Goal: Task Accomplishment & Management: Complete application form

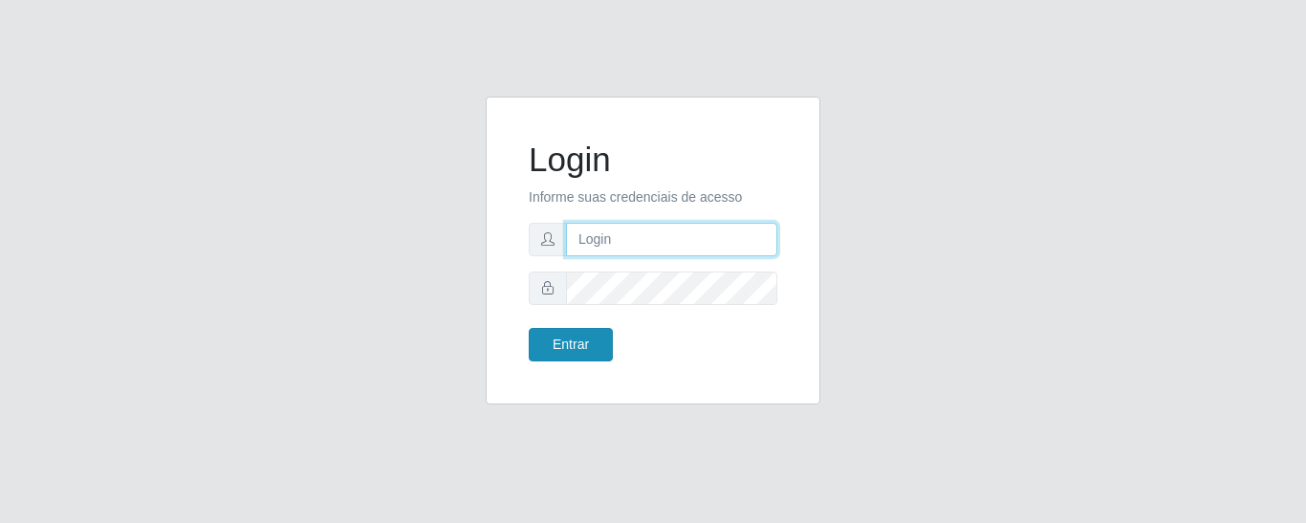
type input "precobom@[PERSON_NAME]"
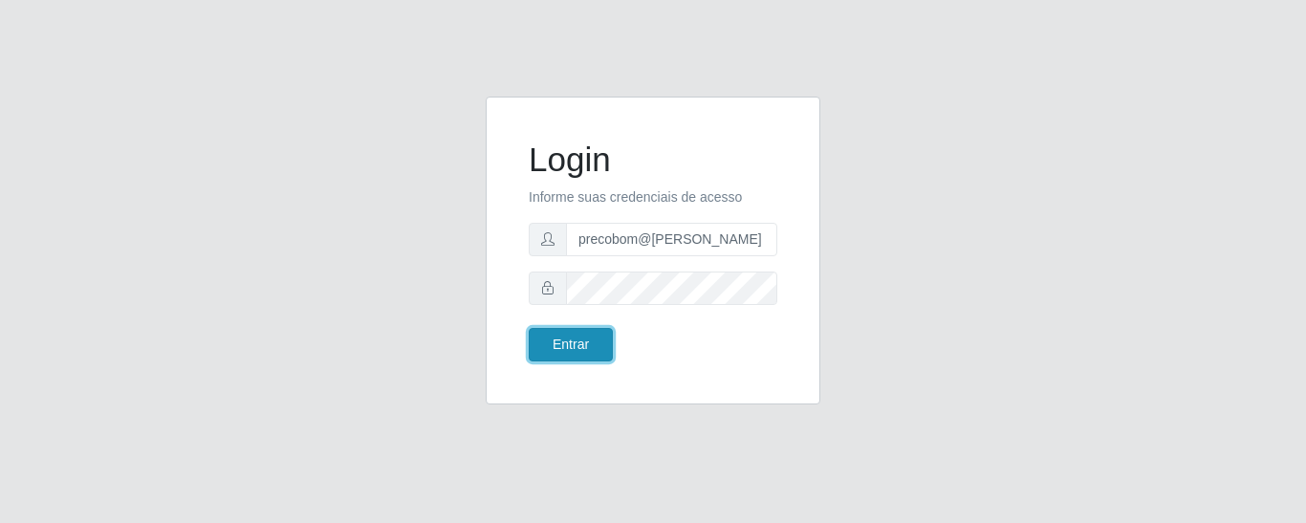
click at [581, 350] on button "Entrar" at bounding box center [571, 344] width 84 height 33
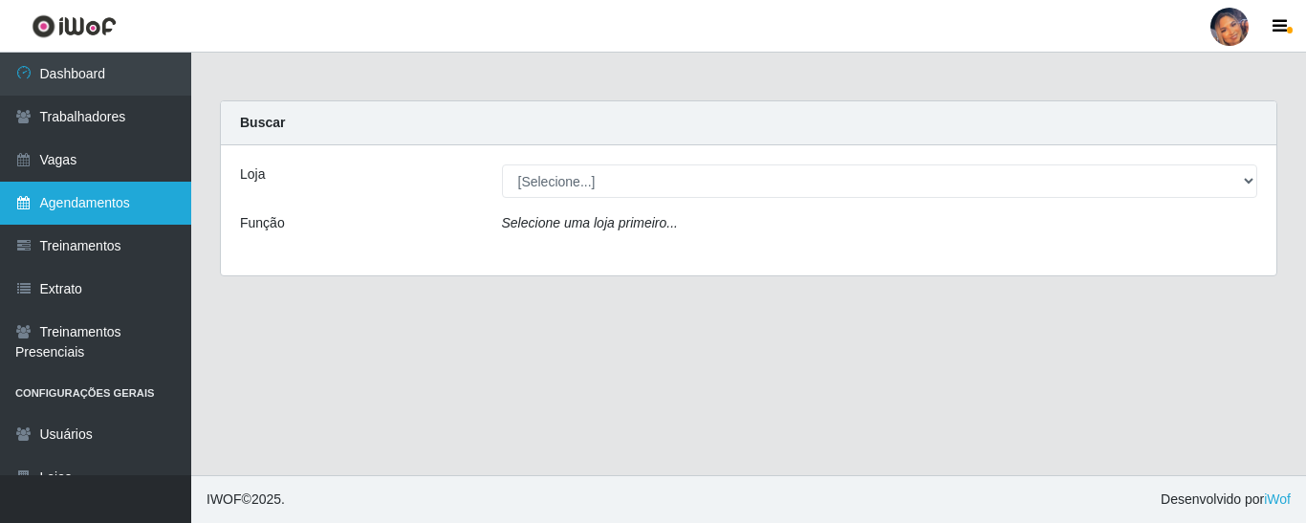
click at [78, 200] on link "Agendamentos" at bounding box center [95, 203] width 191 height 43
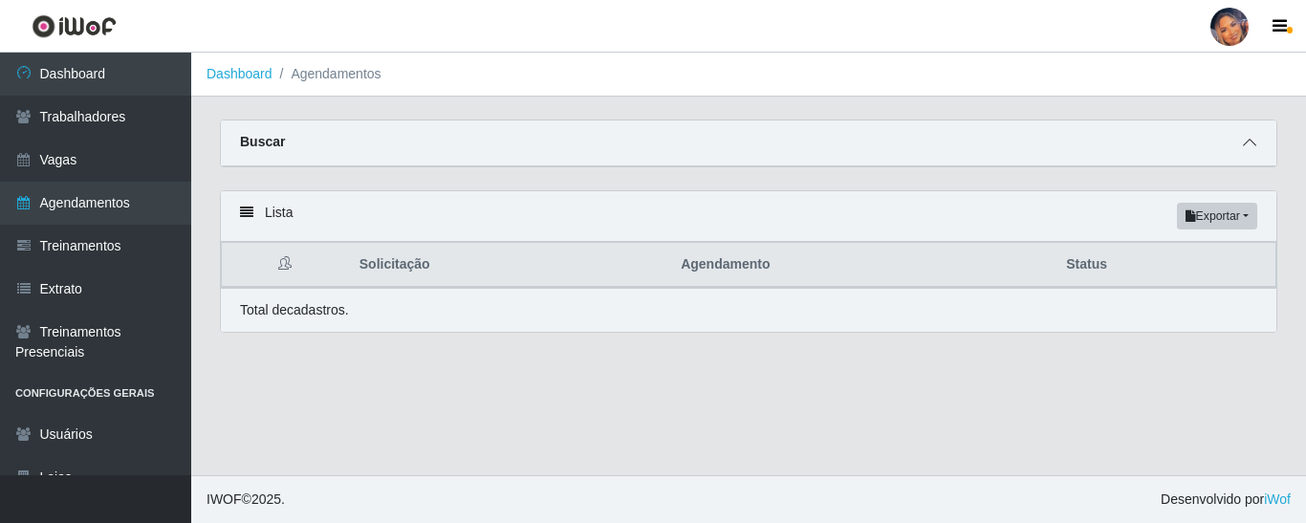
click at [1246, 142] on icon at bounding box center [1249, 142] width 13 height 13
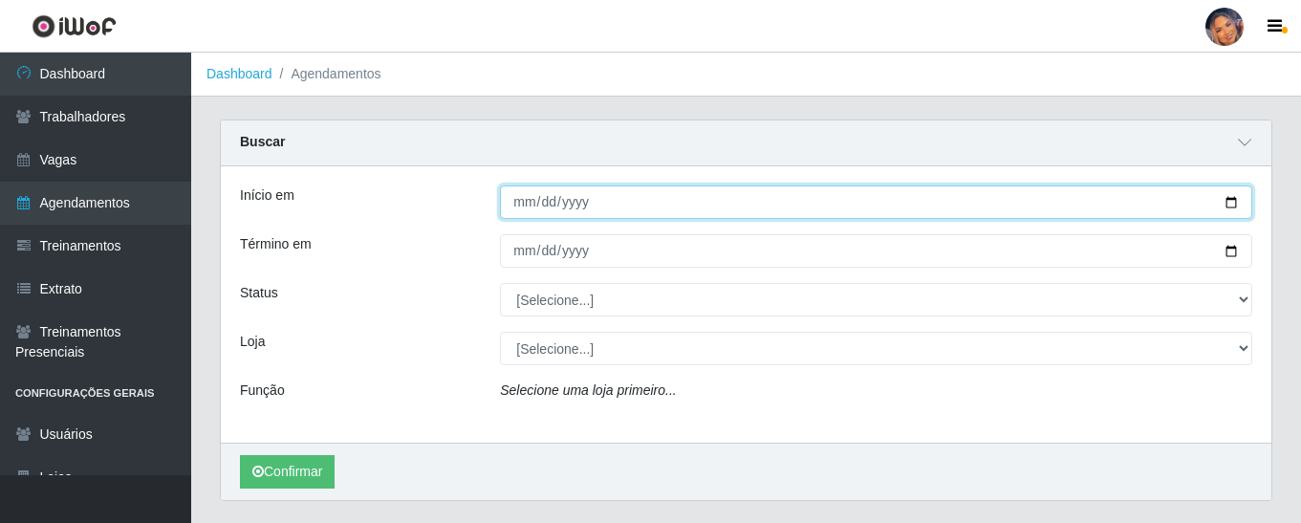
click at [1231, 203] on input "Início em" at bounding box center [876, 201] width 752 height 33
type input "[DATE]"
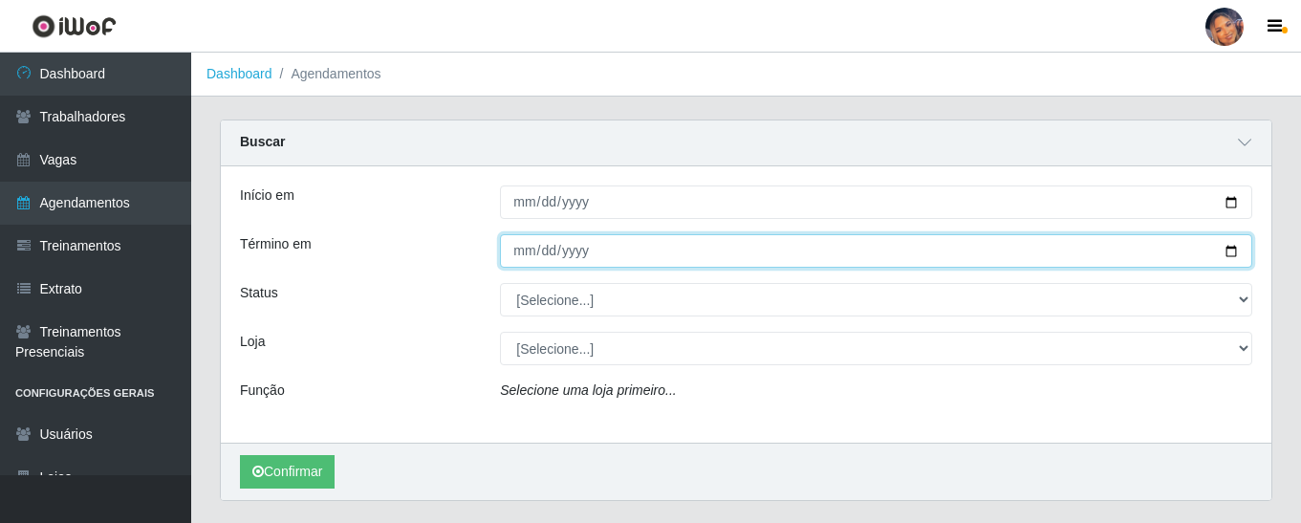
click at [1221, 251] on input "Término em" at bounding box center [876, 250] width 752 height 33
click at [1228, 251] on input "Término em" at bounding box center [876, 250] width 752 height 33
type input "[DATE]"
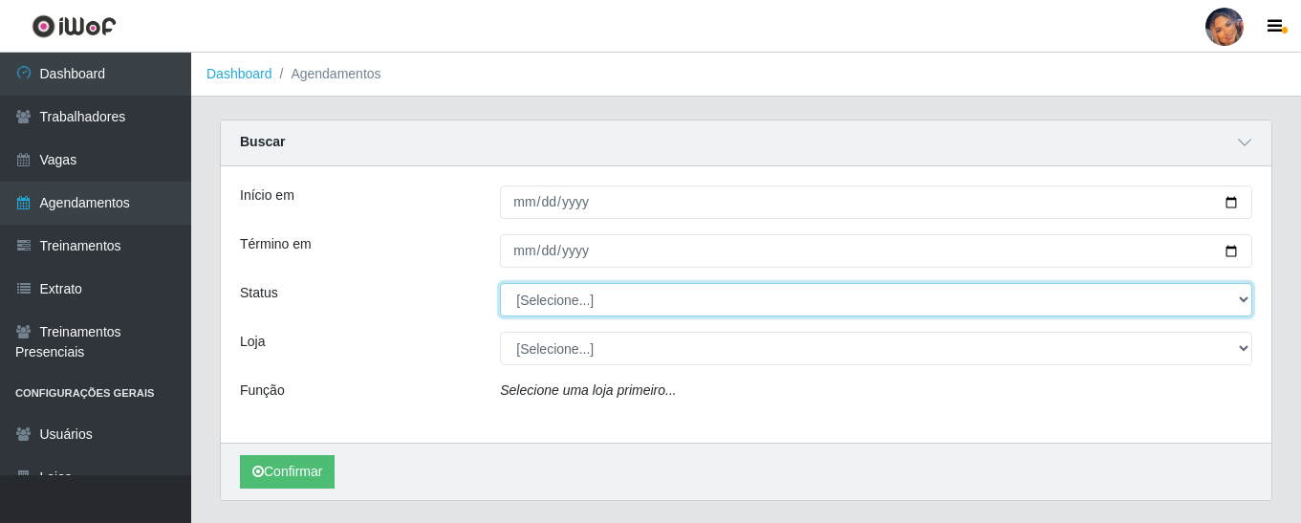
click at [1237, 298] on select "[Selecione...] AGENDADO AGUARDANDO LIBERAR EM ANDAMENTO EM REVISÃO FINALIZADO C…" at bounding box center [876, 299] width 752 height 33
select select "AGENDADO"
click at [500, 284] on select "[Selecione...] AGENDADO AGUARDANDO LIBERAR EM ANDAMENTO EM REVISÃO FINALIZADO C…" at bounding box center [876, 299] width 752 height 33
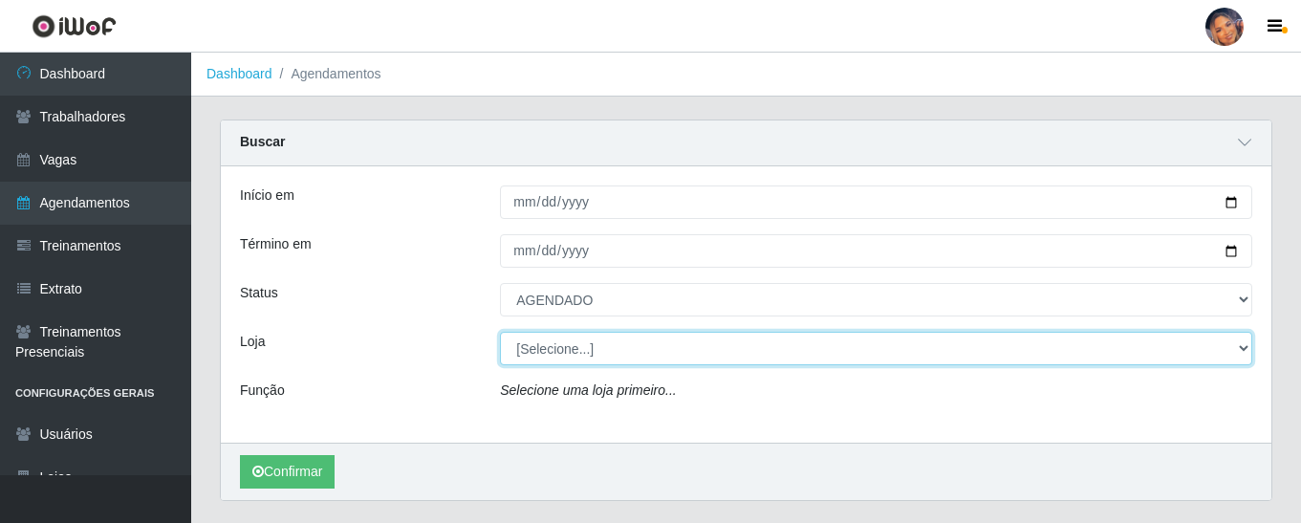
click at [606, 358] on select "[Selecione...] Supermercado Preço Bom" at bounding box center [876, 348] width 752 height 33
select select "169"
click at [500, 333] on select "[Selecione...] Supermercado Preço Bom" at bounding box center [876, 348] width 752 height 33
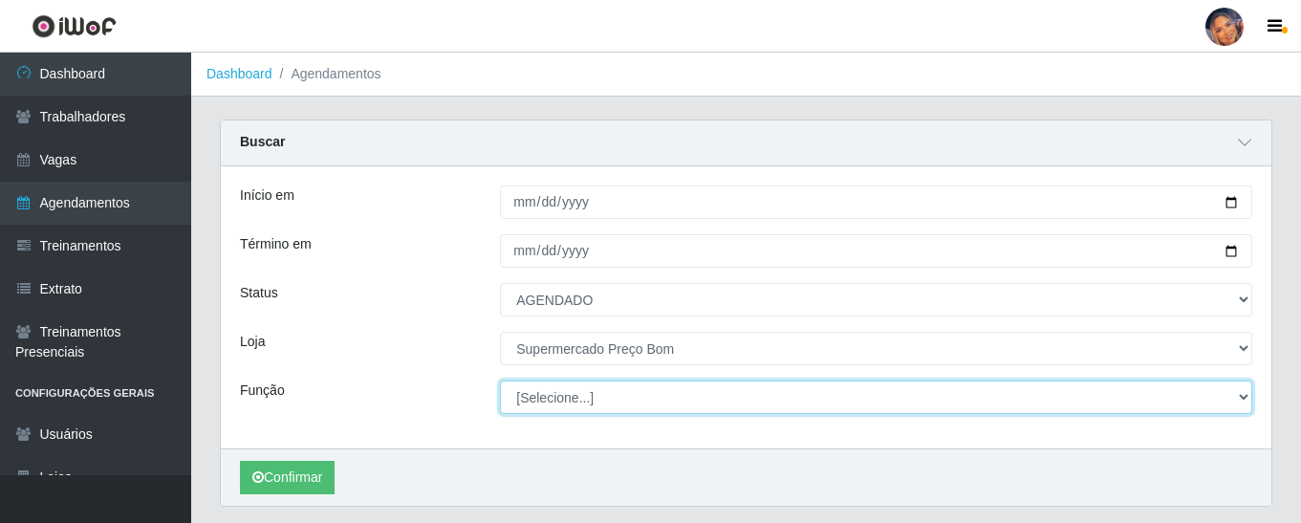
drag, startPoint x: 606, startPoint y: 364, endPoint x: 606, endPoint y: 406, distance: 42.1
click at [606, 406] on select "[Selecione...] ASG ASG + ASG ++ Balconista Balconista + Balconista ++ Embalador…" at bounding box center [876, 397] width 752 height 33
select select "22"
click at [500, 381] on select "[Selecione...] ASG ASG + ASG ++ Balconista Balconista + Balconista ++ Embalador…" at bounding box center [876, 397] width 752 height 33
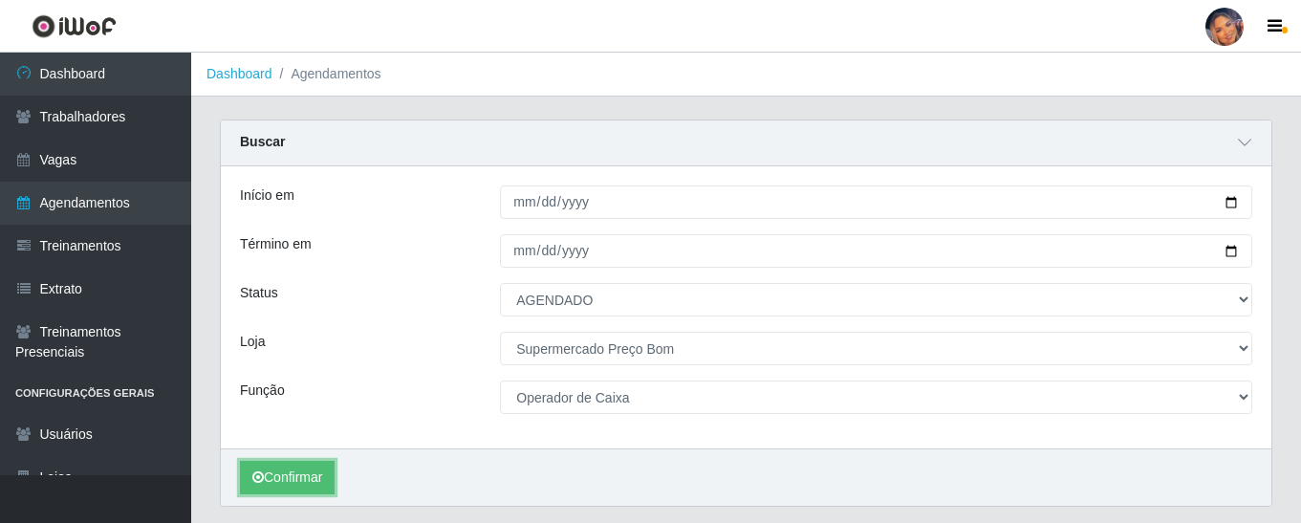
drag, startPoint x: 301, startPoint y: 470, endPoint x: 310, endPoint y: 457, distance: 15.9
click at [304, 468] on button "Confirmar" at bounding box center [287, 477] width 95 height 33
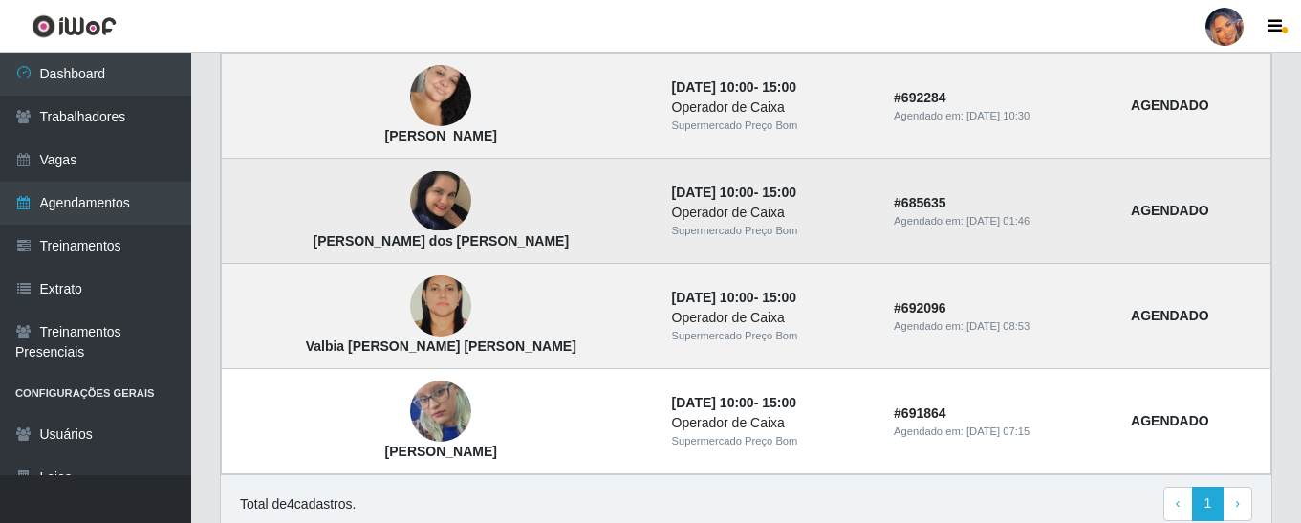
scroll to position [656, 0]
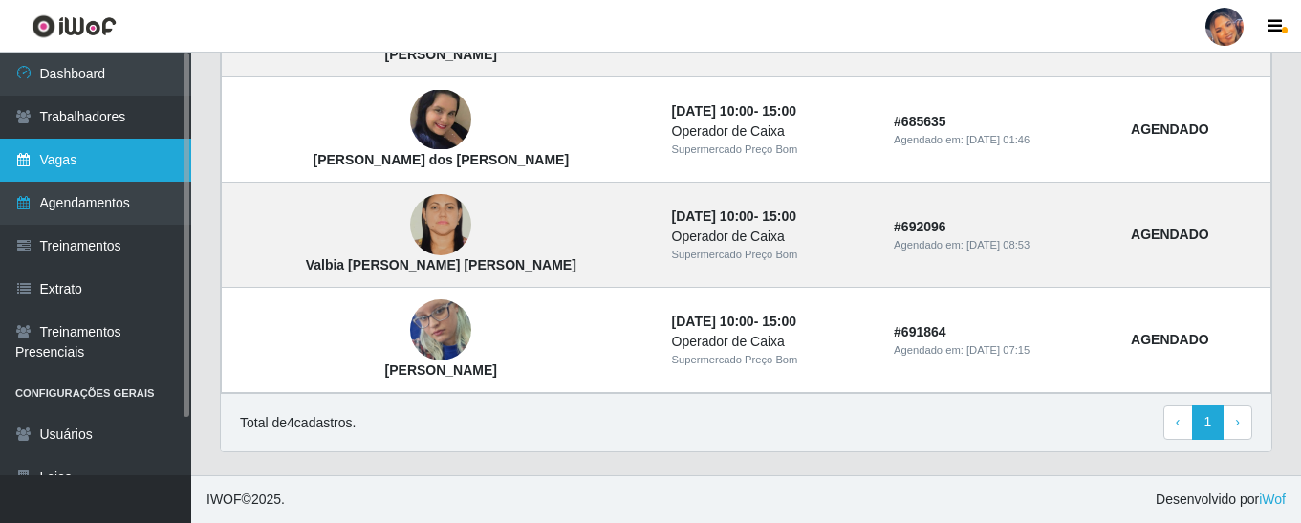
click at [153, 155] on link "Vagas" at bounding box center [95, 160] width 191 height 43
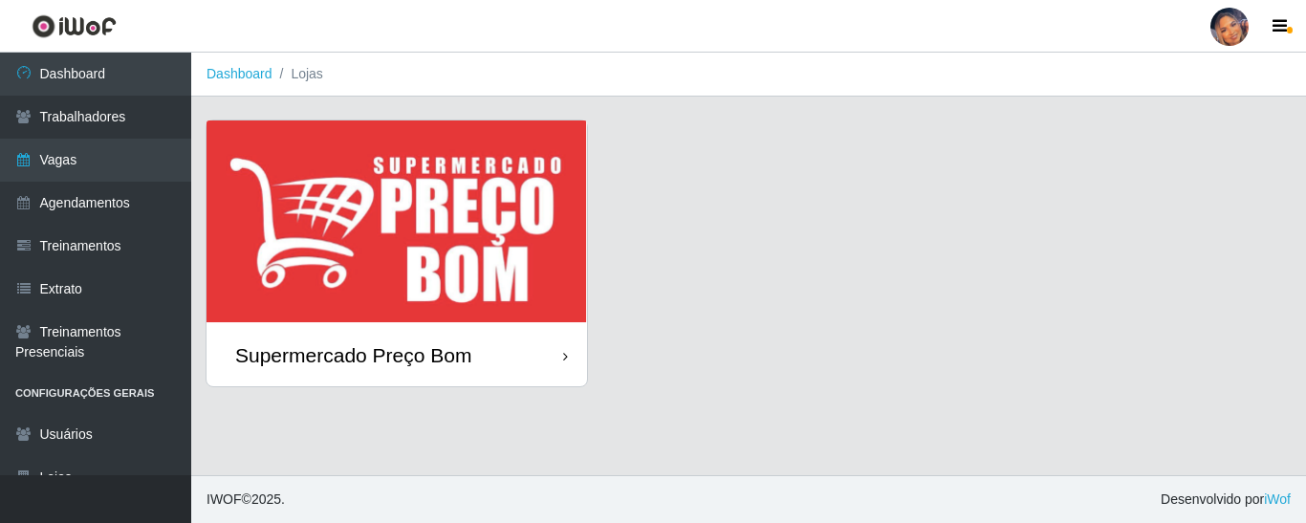
click at [481, 208] on img at bounding box center [397, 222] width 381 height 204
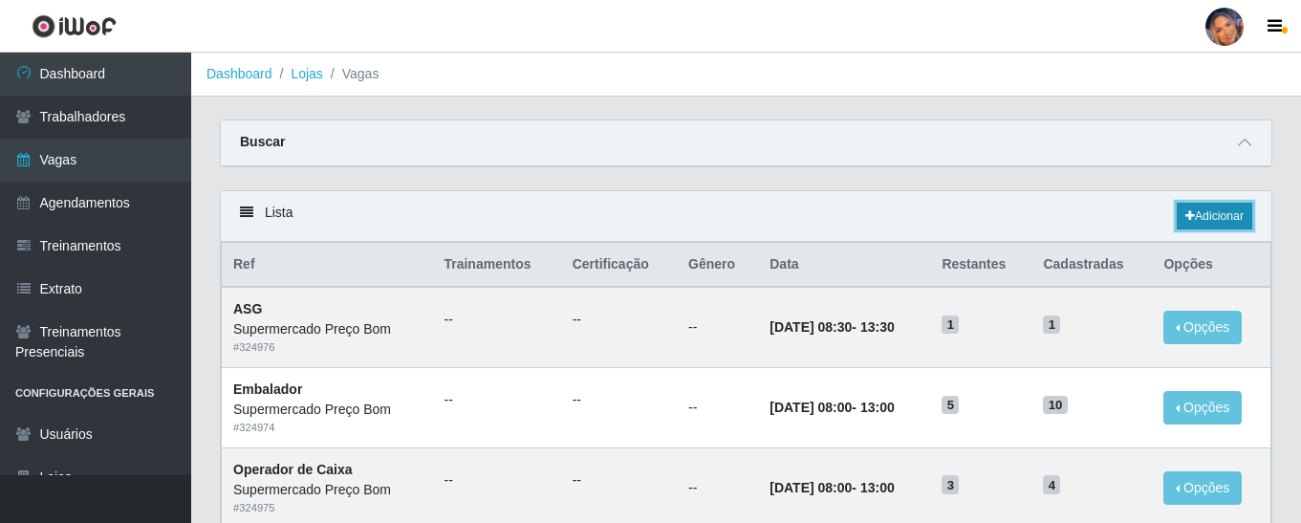
click at [1199, 207] on link "Adicionar" at bounding box center [1215, 216] width 76 height 27
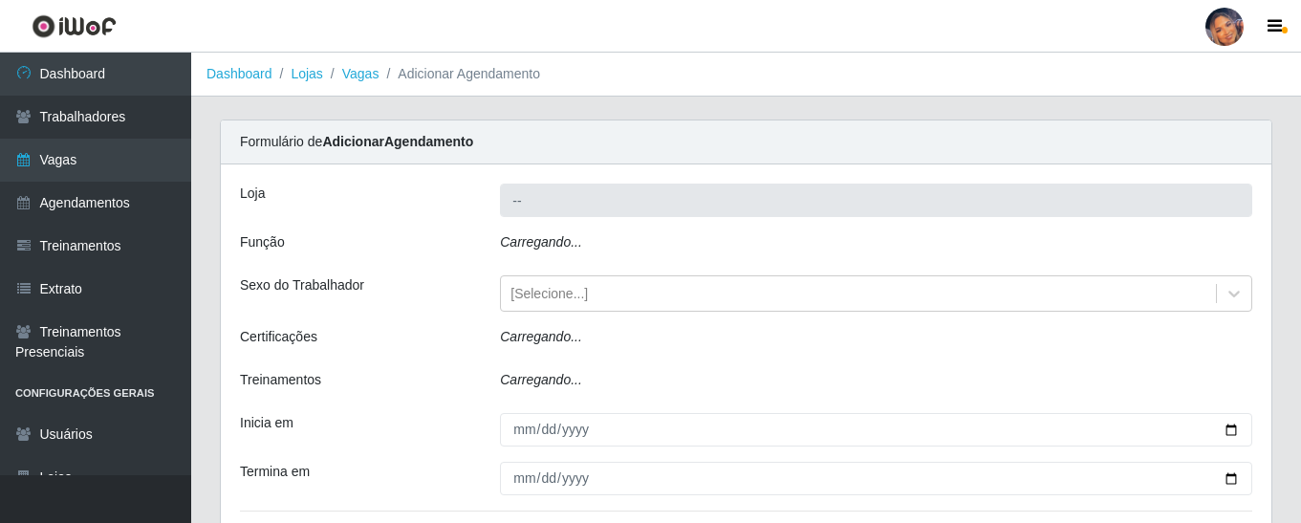
type input "Supermercado Preço Bom"
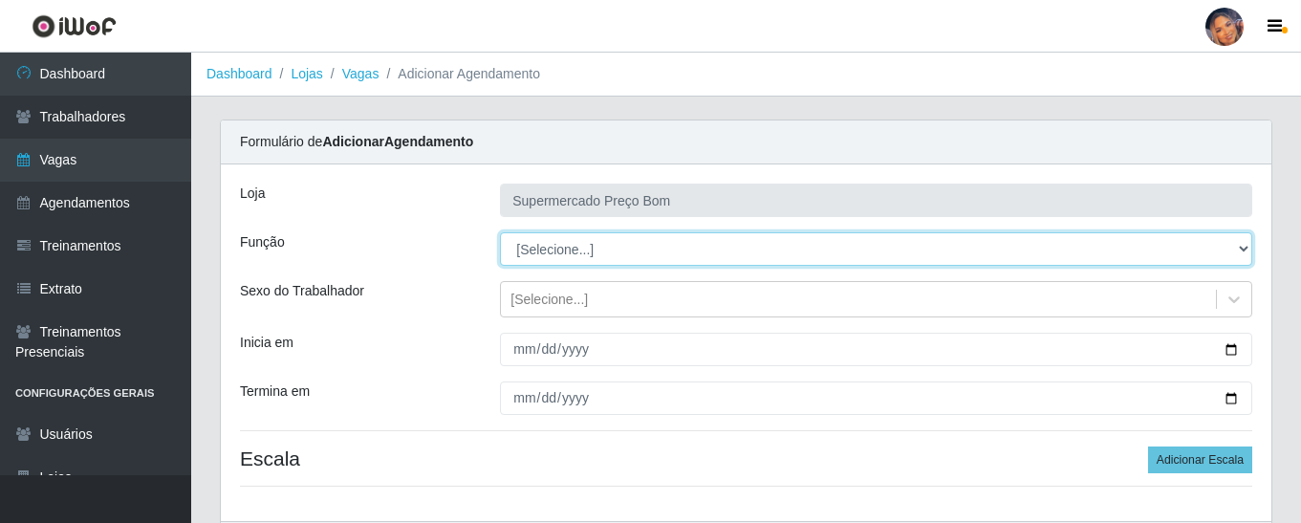
click at [1245, 245] on select "[Selecione...] ASG ASG + ASG ++ Balconista Balconista + Balconista ++ Embalador…" at bounding box center [876, 248] width 752 height 33
